Goal: Task Accomplishment & Management: Use online tool/utility

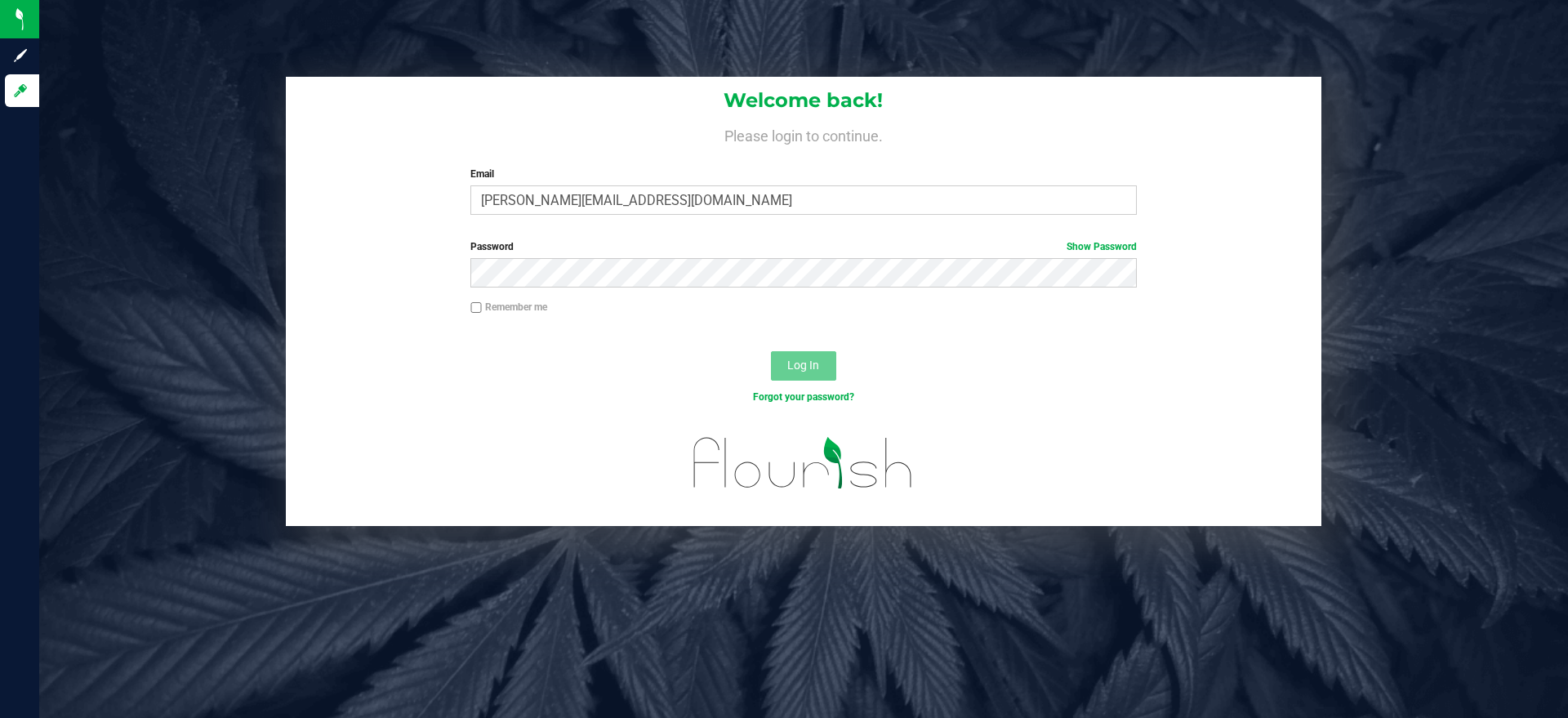
type input "[PERSON_NAME][EMAIL_ADDRESS][DOMAIN_NAME]"
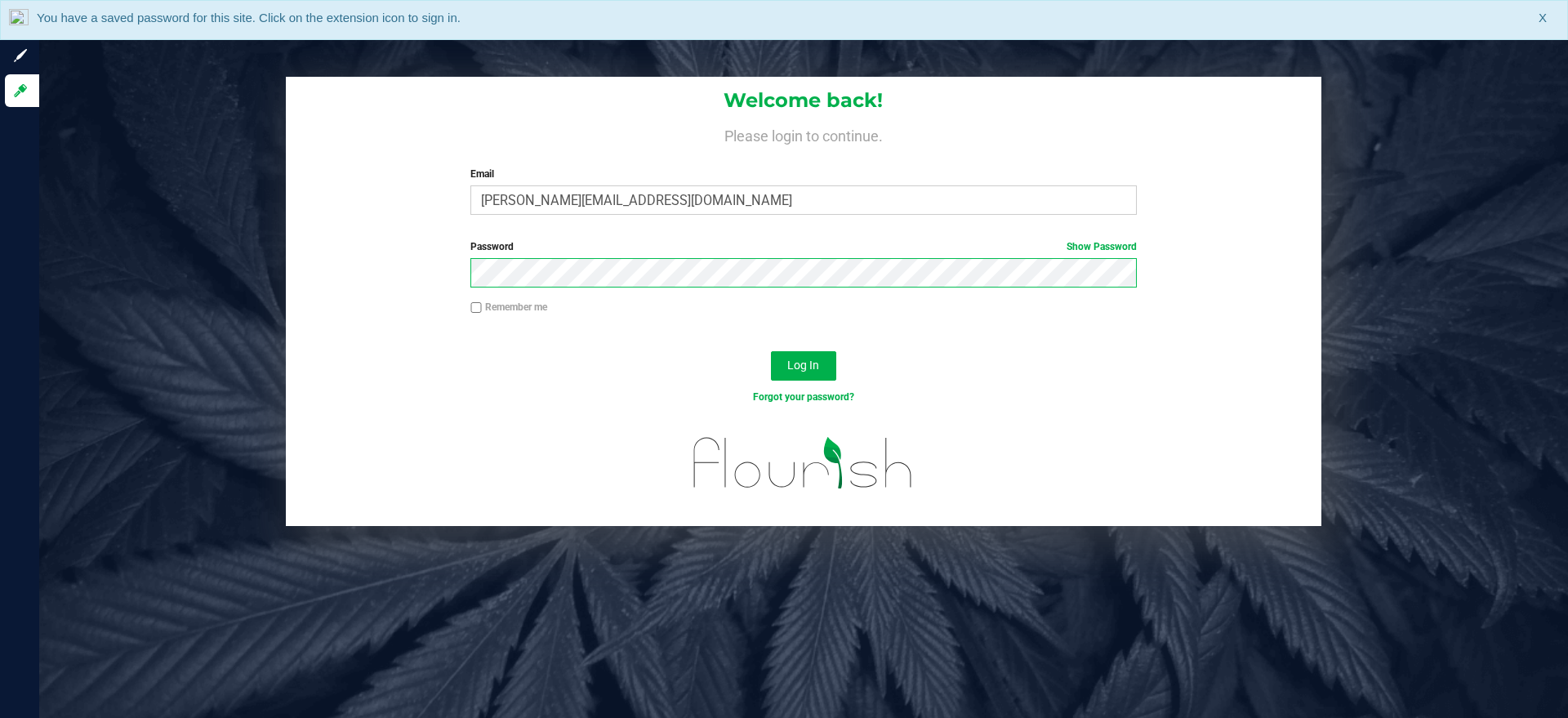
click at [772, 352] on button "Log In" at bounding box center [804, 366] width 65 height 30
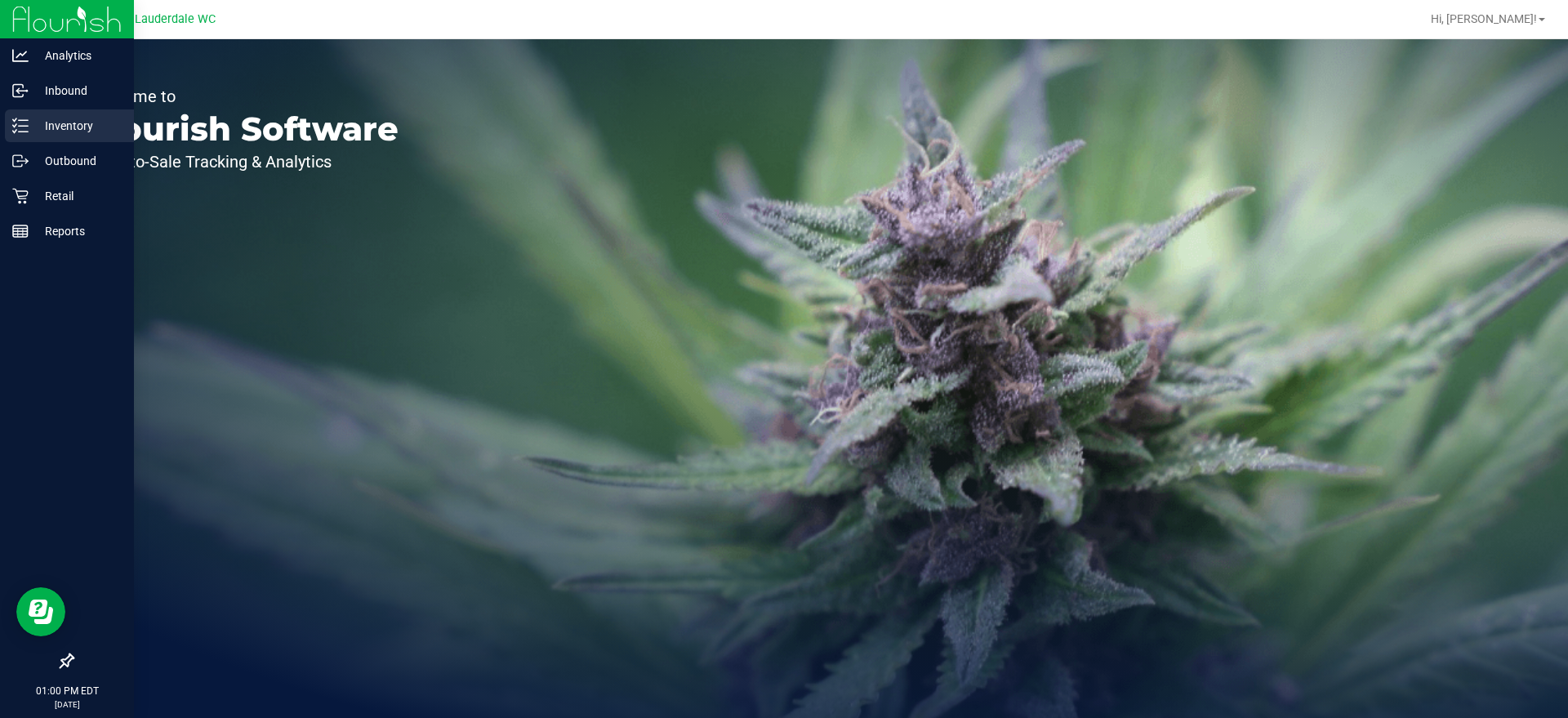
click at [31, 125] on p "Inventory" at bounding box center [78, 126] width 98 height 19
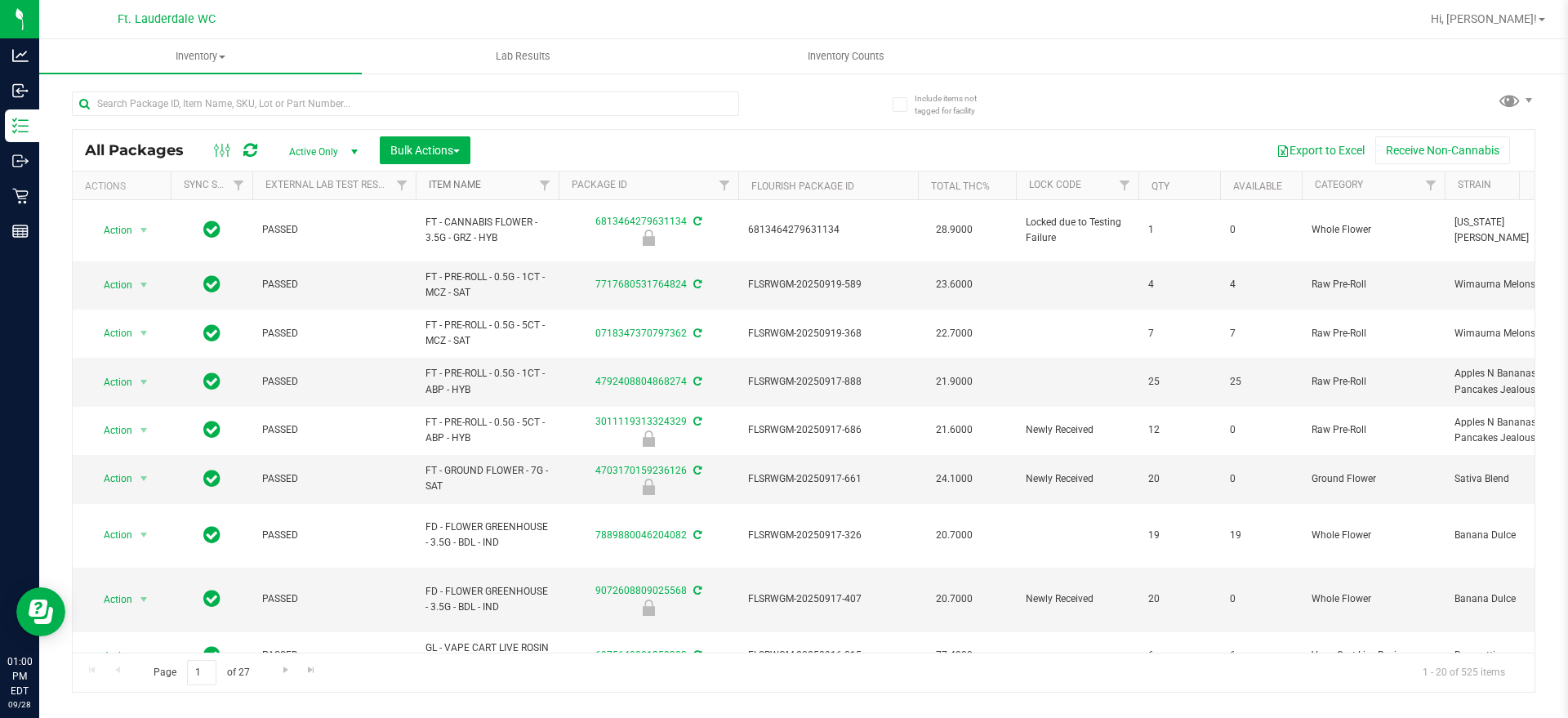
click at [478, 186] on link "Item Name" at bounding box center [454, 185] width 52 height 12
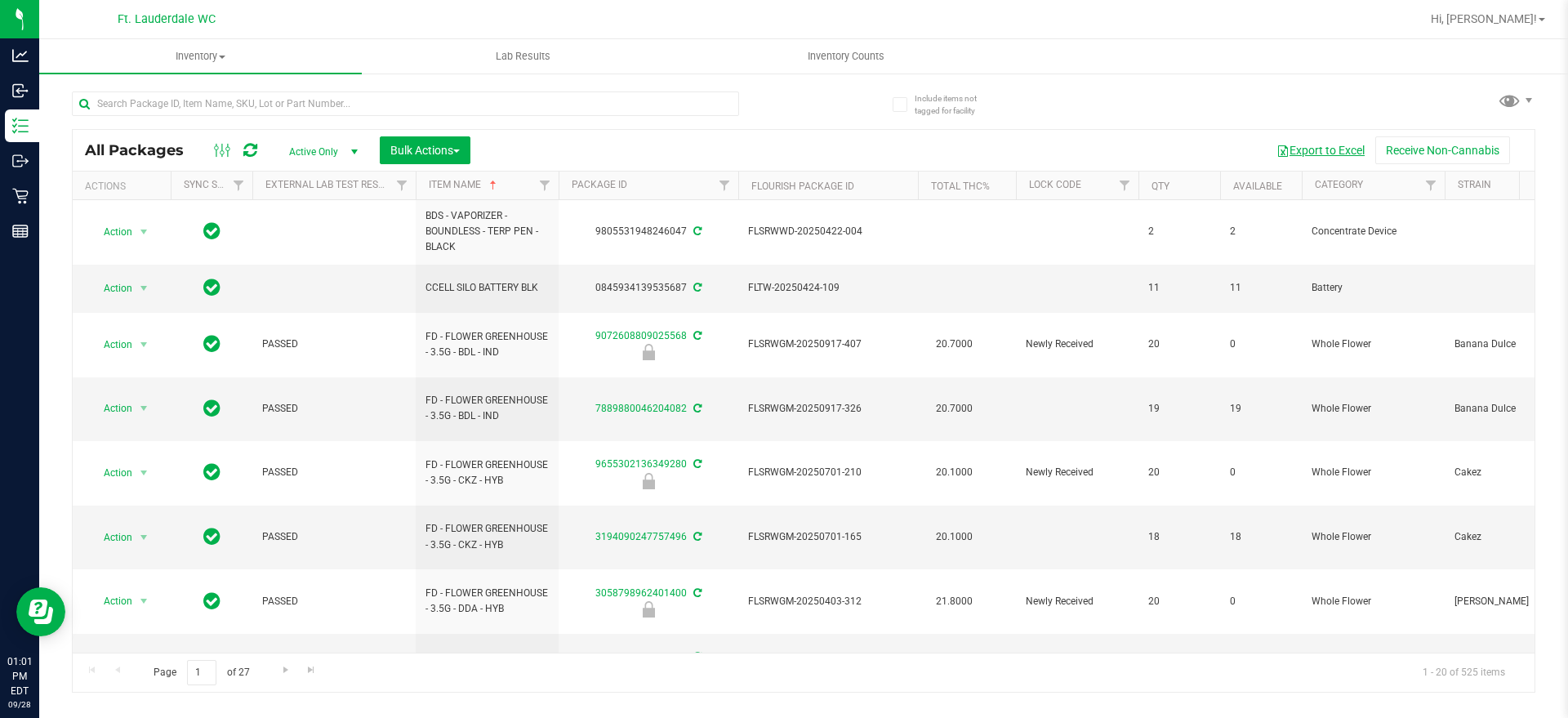
click at [1332, 151] on button "Export to Excel" at bounding box center [1321, 150] width 110 height 28
